Goal: Task Accomplishment & Management: Complete application form

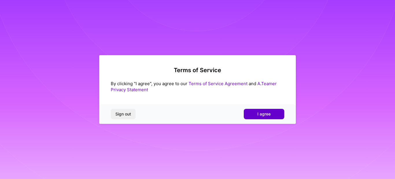
click at [257, 116] on button "I agree" at bounding box center [264, 114] width 40 height 10
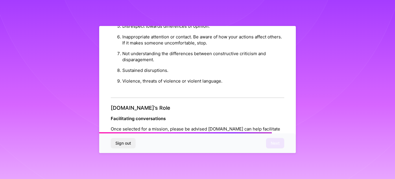
scroll to position [692, 0]
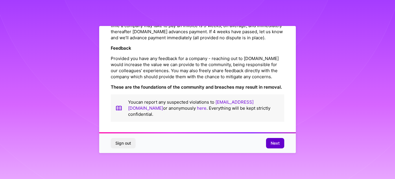
click at [271, 142] on span "Next" at bounding box center [275, 143] width 9 height 6
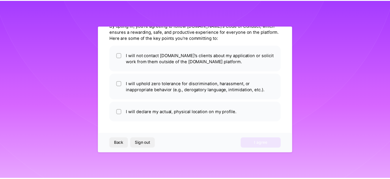
scroll to position [29, 0]
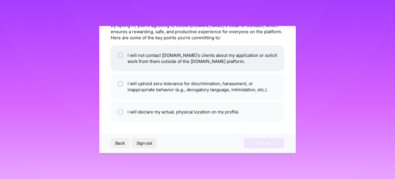
click at [119, 55] on input "checkbox" at bounding box center [121, 56] width 4 height 4
checkbox input "true"
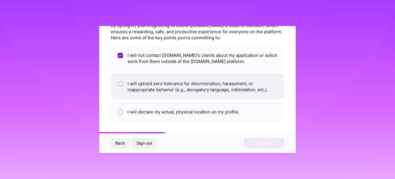
click at [121, 85] on input "checkbox" at bounding box center [121, 84] width 4 height 4
checkbox input "true"
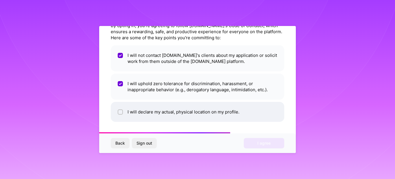
click at [120, 112] on input "checkbox" at bounding box center [121, 112] width 4 height 4
checkbox input "true"
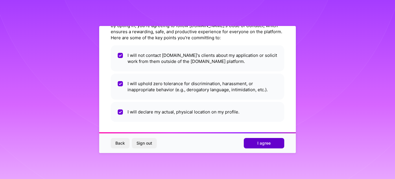
click at [267, 143] on span "I agree" at bounding box center [263, 143] width 13 height 6
